Goal: Information Seeking & Learning: Learn about a topic

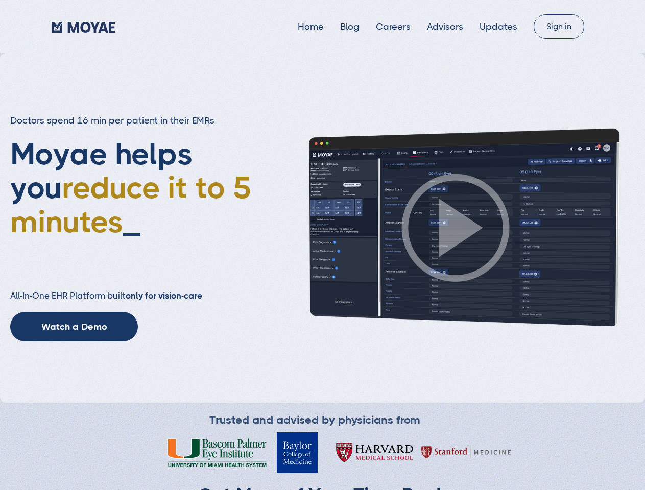
type input "Loading..."
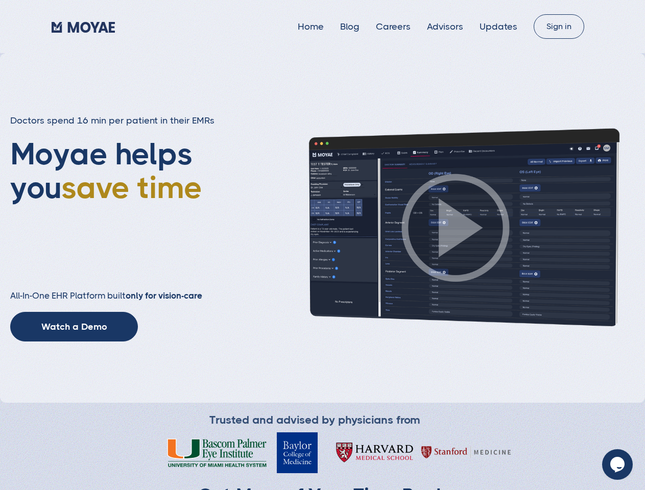
click at [322, 245] on img at bounding box center [456, 227] width 358 height 201
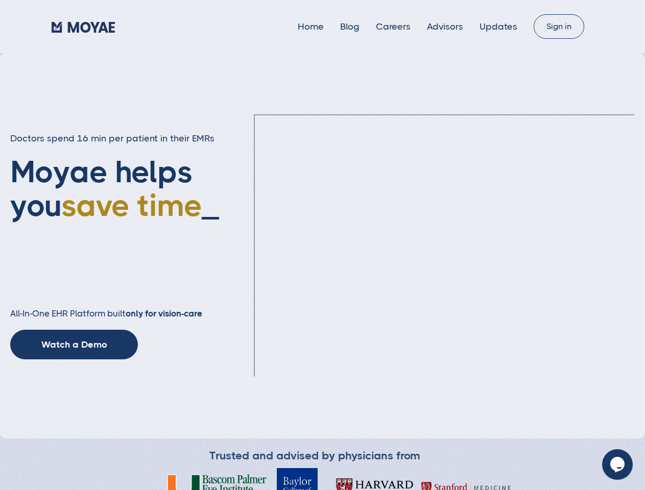
click at [418, 27] on ul "Home Blog Careers Advisors Updates" at bounding box center [416, 26] width 236 height 10
click at [74, 327] on div "Doctors spend 16 min per patient in their EMRs Moyae helps you save _ All-In-On…" at bounding box center [132, 245] width 244 height 227
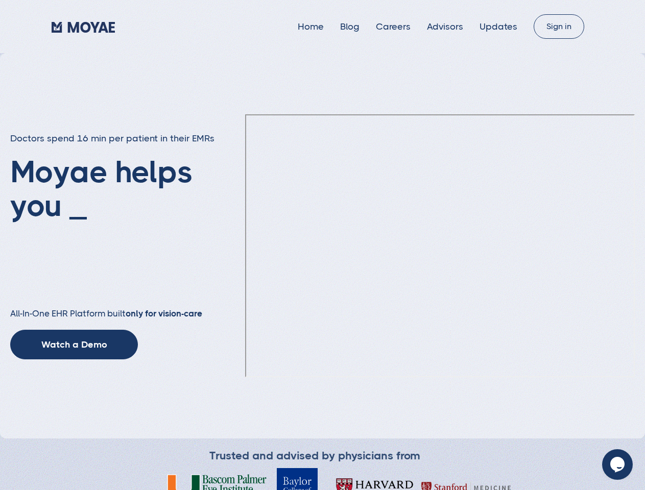
click at [618, 465] on icon "$i18n('chat', 'chat_widget')" at bounding box center [617, 464] width 14 height 15
